Goal: Find specific page/section: Find specific page/section

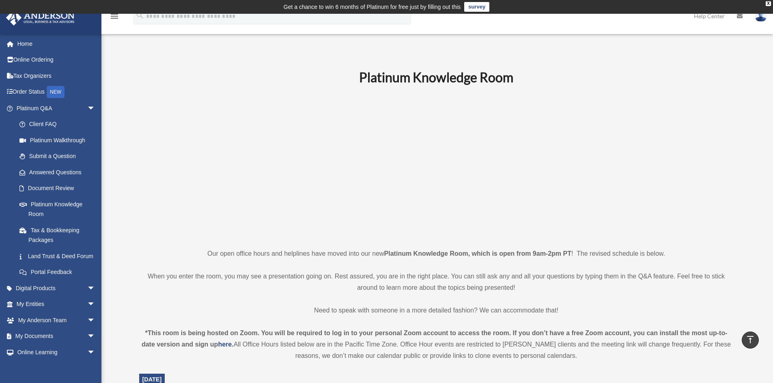
scroll to position [203, 0]
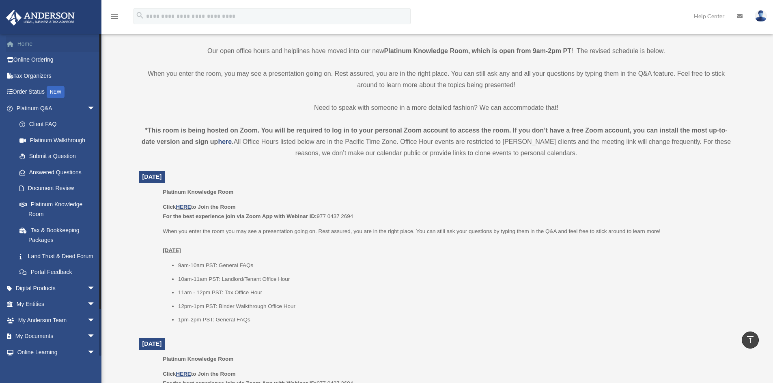
click at [26, 42] on link "Home" at bounding box center [57, 44] width 102 height 16
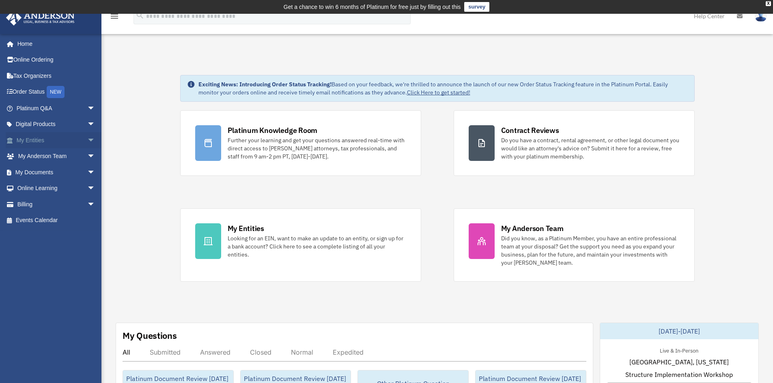
click at [87, 138] on span "arrow_drop_down" at bounding box center [95, 140] width 16 height 17
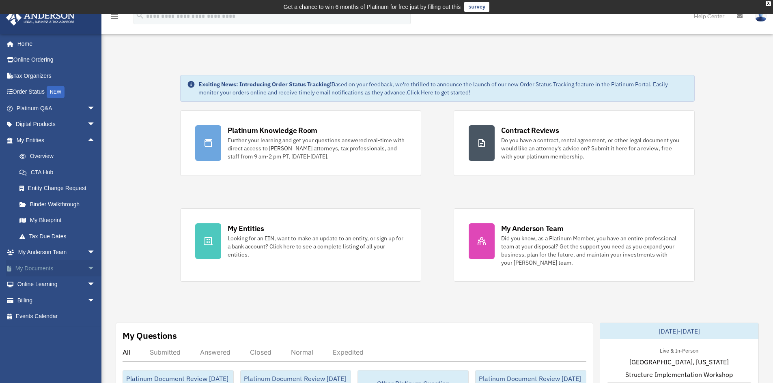
click at [87, 268] on span "arrow_drop_down" at bounding box center [95, 268] width 16 height 17
click at [37, 283] on link "Box" at bounding box center [59, 285] width 96 height 16
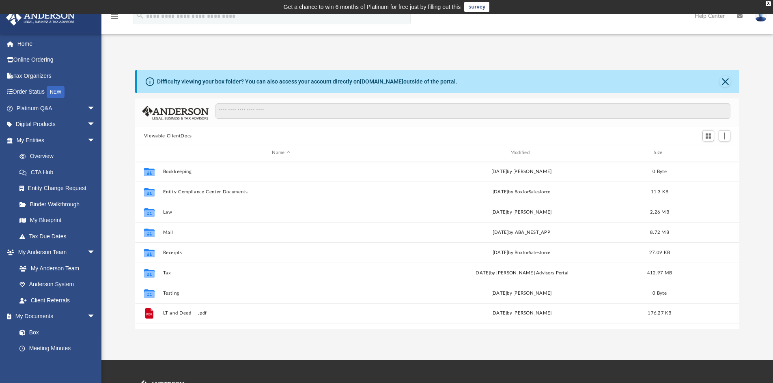
scroll to position [178, 598]
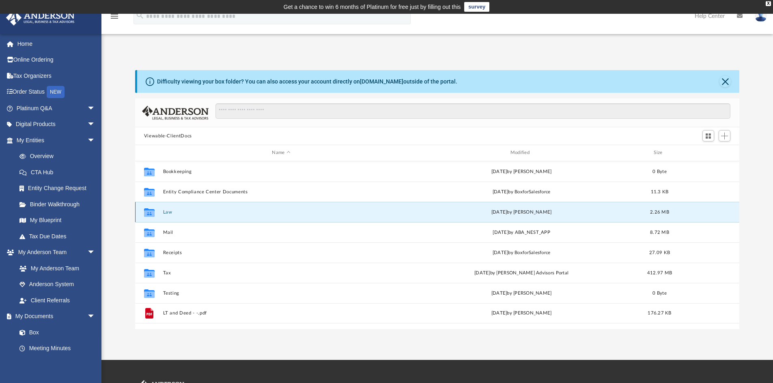
click at [167, 211] on button "Law" at bounding box center [281, 212] width 237 height 5
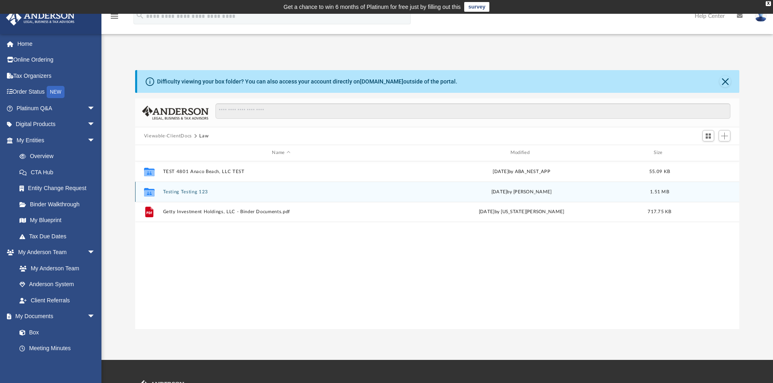
click at [691, 201] on div "Collaborated Folder Testing Testing 123 Fri Sep 19 2025 by cowens 1.51 MB" at bounding box center [437, 192] width 604 height 20
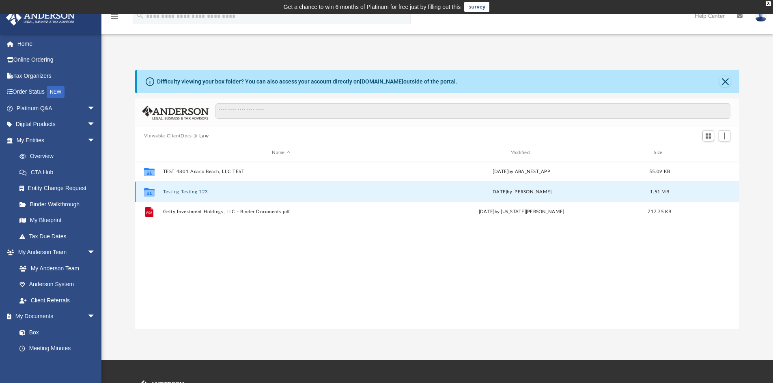
click at [691, 201] on div "Collaborated Folder Testing Testing 123 Fri Sep 19 2025 by cowens 1.51 MB" at bounding box center [437, 192] width 604 height 20
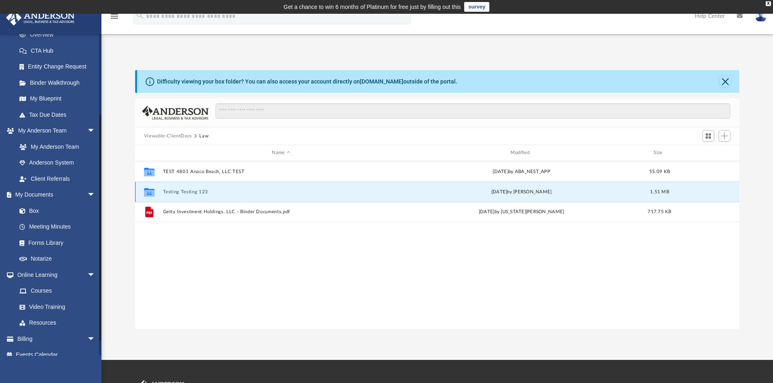
scroll to position [0, 0]
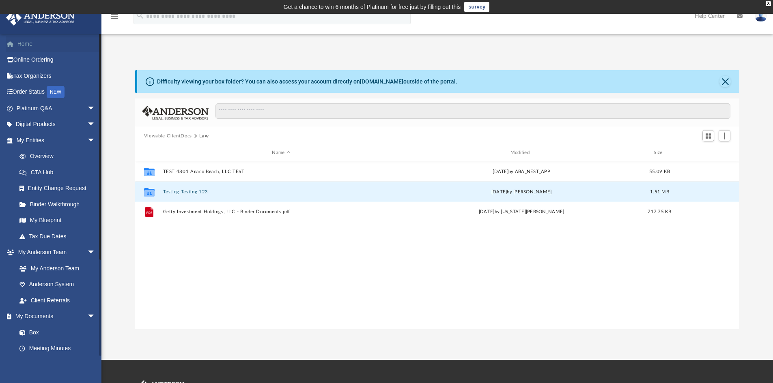
click at [29, 41] on link "Home" at bounding box center [57, 44] width 102 height 16
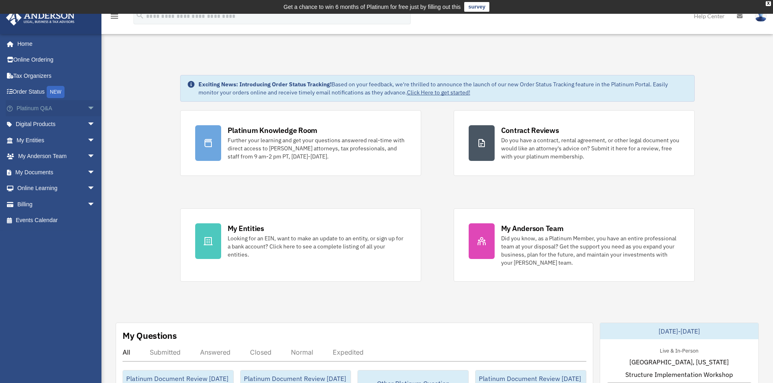
click at [87, 107] on span "arrow_drop_down" at bounding box center [95, 108] width 16 height 17
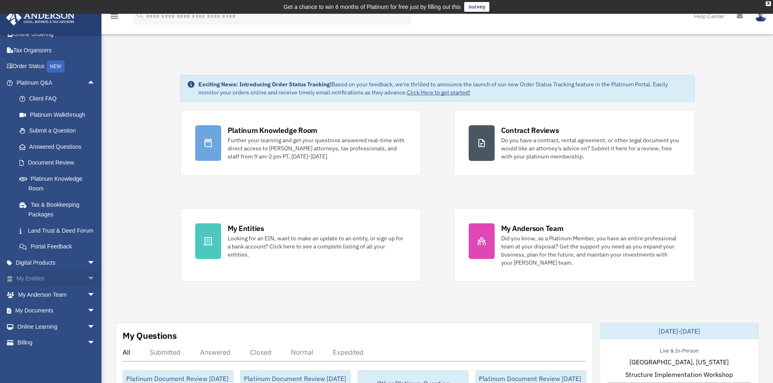
scroll to position [48, 0]
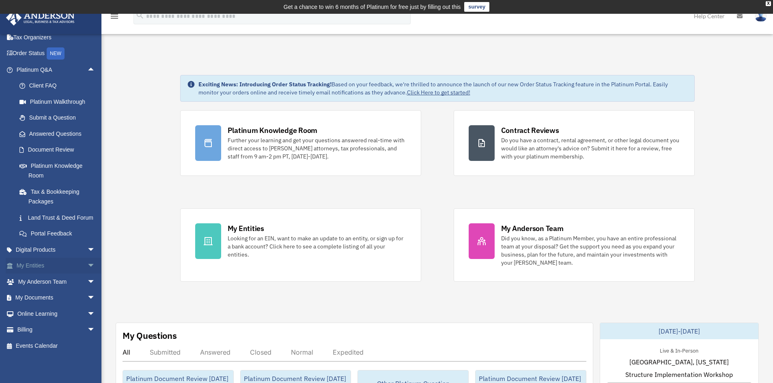
click at [87, 264] on span "arrow_drop_down" at bounding box center [95, 266] width 16 height 17
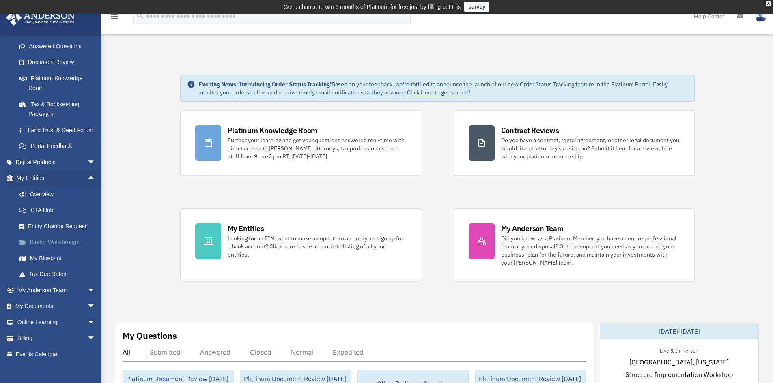
scroll to position [129, 0]
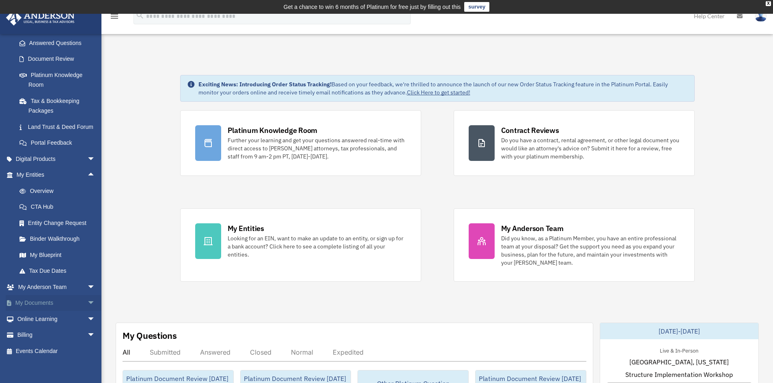
click at [87, 312] on span "arrow_drop_down" at bounding box center [95, 303] width 16 height 17
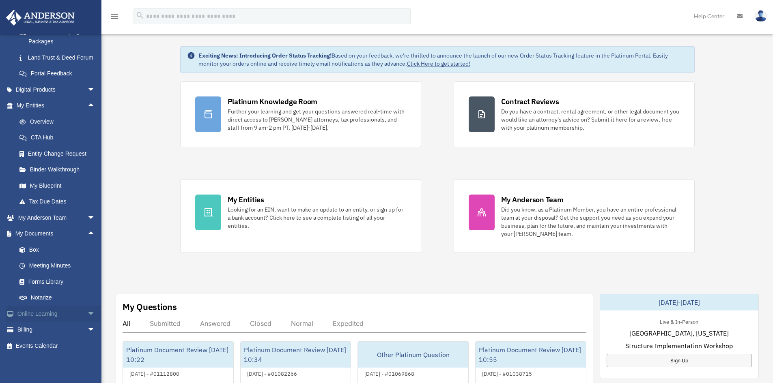
scroll to position [41, 0]
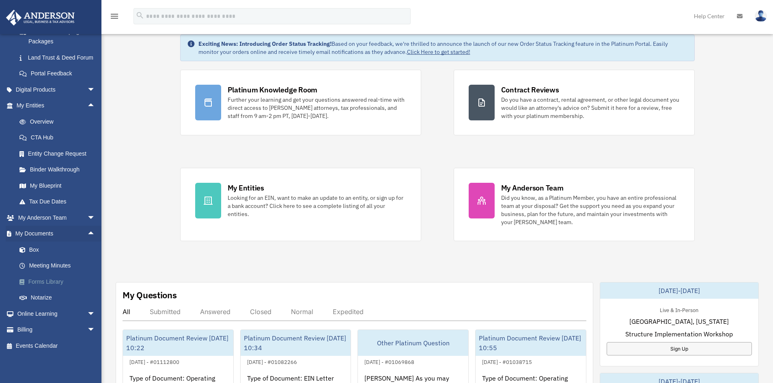
click at [53, 280] on link "Forms Library" at bounding box center [59, 282] width 96 height 16
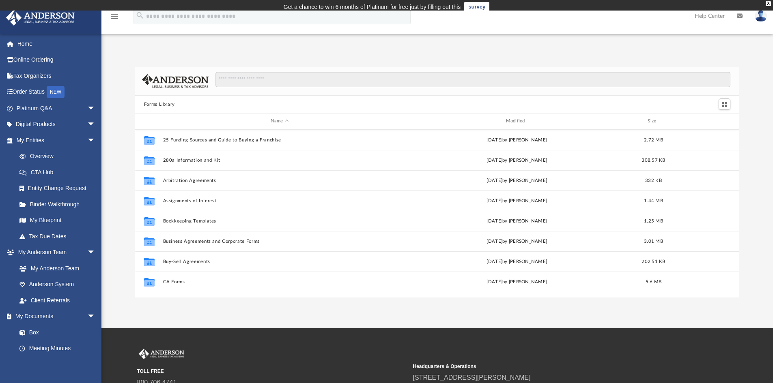
scroll to position [178, 598]
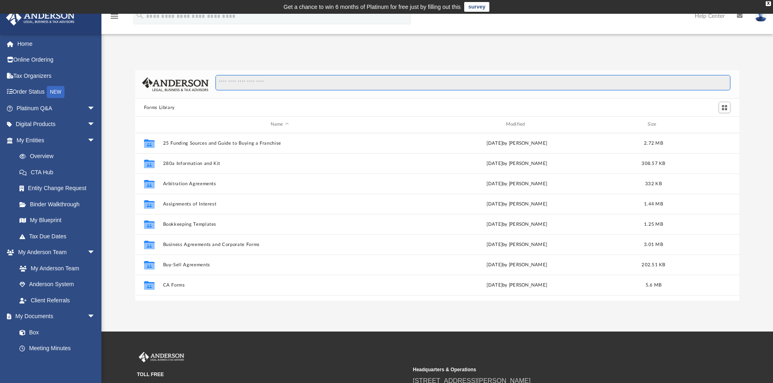
click at [239, 82] on input "Search files and folders" at bounding box center [472, 82] width 515 height 15
click at [103, 141] on div "Forms Library Name Modified Size Collaborated Folder 25 Funding Sources and Gui…" at bounding box center [436, 185] width 671 height 231
